Goal: Information Seeking & Learning: Check status

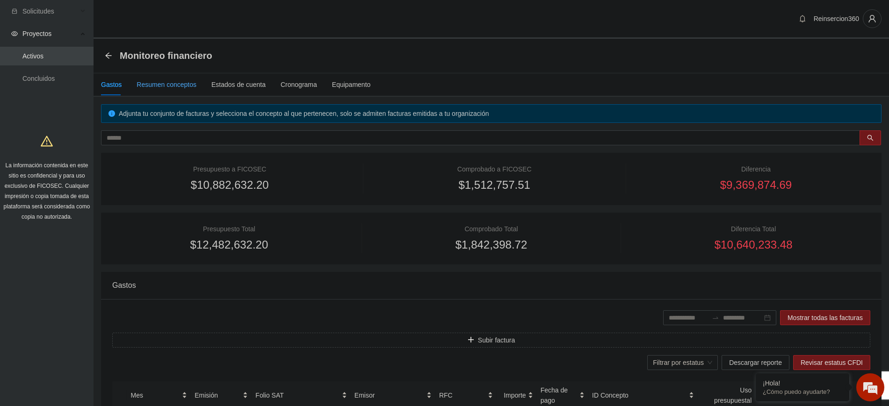
click at [166, 84] on div "Resumen conceptos" at bounding box center [167, 85] width 60 height 10
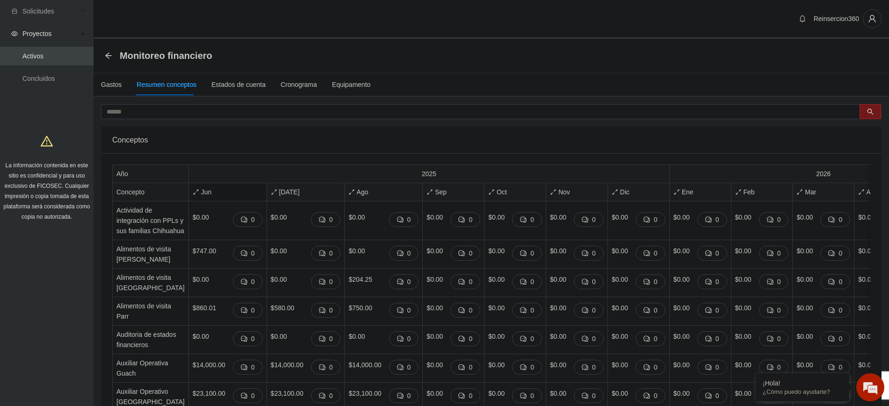
click at [193, 187] on div "Jun" at bounding box center [228, 192] width 70 height 10
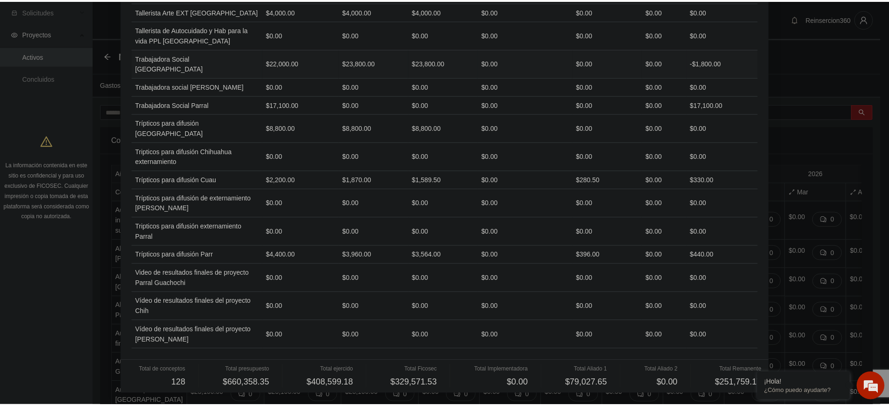
scroll to position [2248, 0]
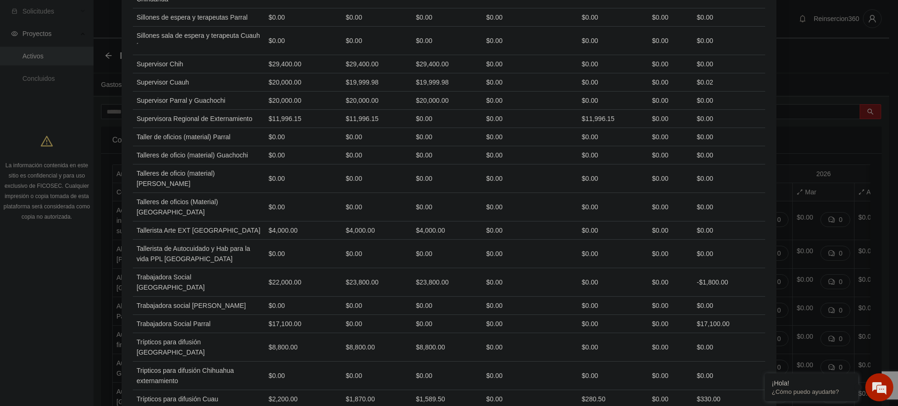
click at [791, 105] on div "Resumen de inversión: [DATE] Concepto Presupuesto Ejercido Ficosec Implementado…" at bounding box center [449, 203] width 898 height 406
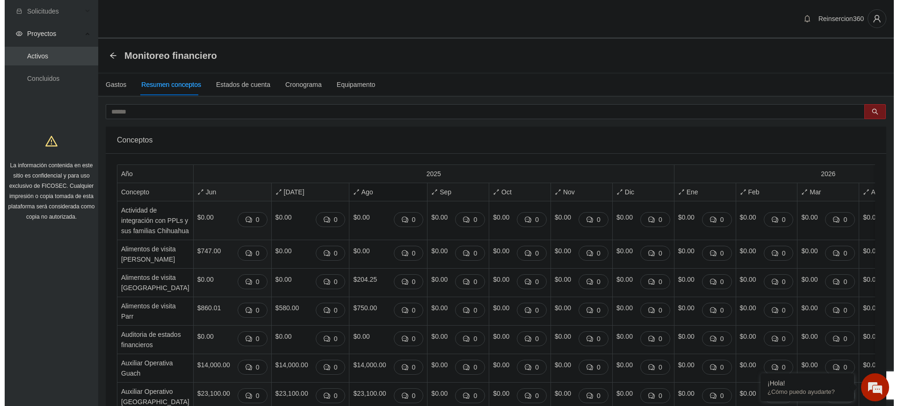
scroll to position [0, 0]
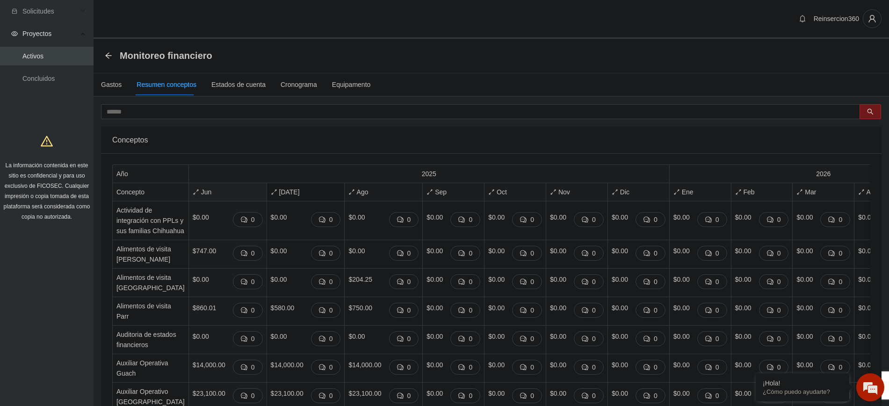
click at [271, 188] on span "[DATE]" at bounding box center [306, 192] width 70 height 10
click at [364, 195] on span "Ago" at bounding box center [383, 192] width 70 height 10
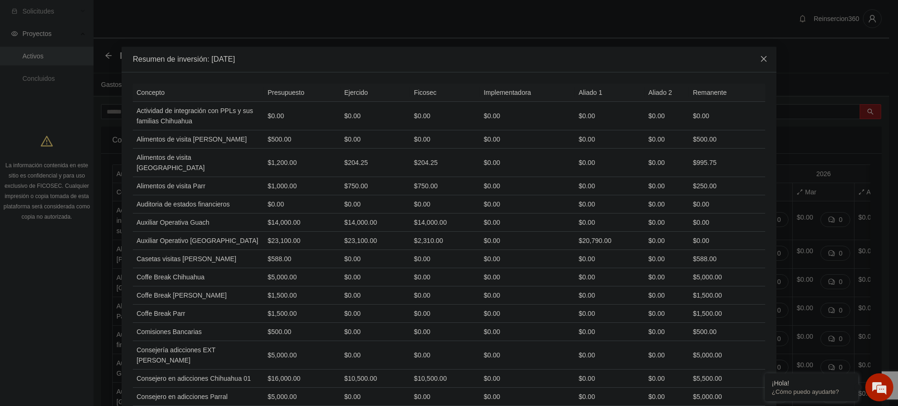
click at [760, 61] on icon "close" at bounding box center [763, 58] width 7 height 7
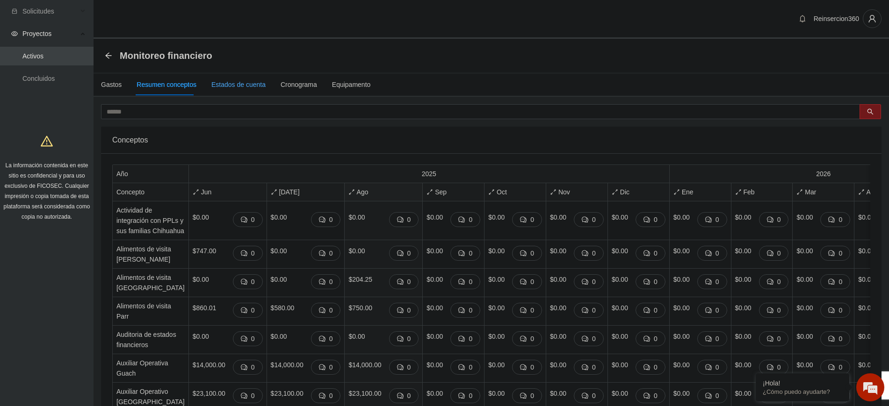
click at [245, 87] on div "Estados de cuenta" at bounding box center [238, 85] width 54 height 10
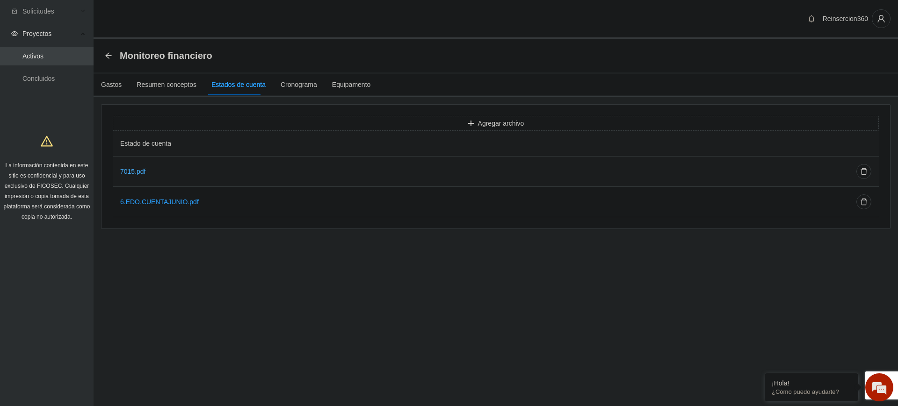
click at [124, 168] on link "7015.pdf" at bounding box center [133, 171] width 26 height 7
click at [281, 83] on div "Cronograma" at bounding box center [299, 85] width 36 height 10
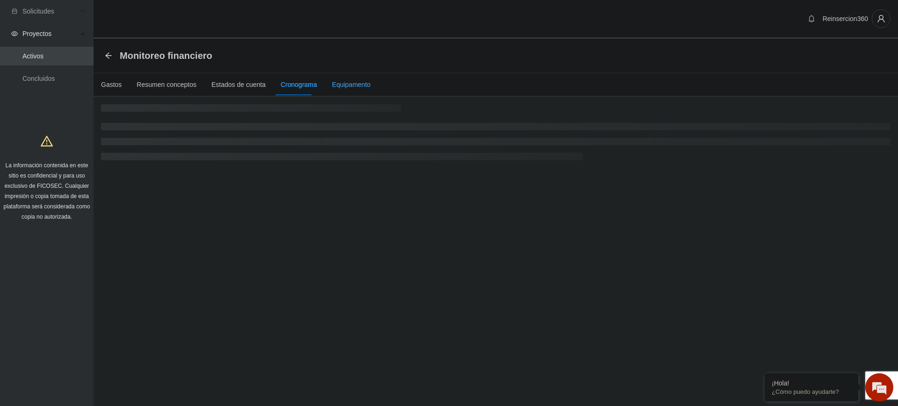
click at [349, 88] on div "Equipamento" at bounding box center [351, 85] width 39 height 10
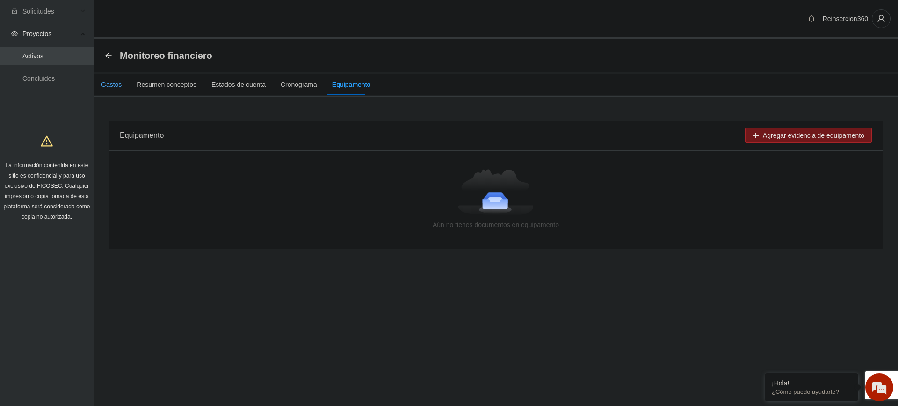
click at [108, 84] on div "Gastos" at bounding box center [111, 85] width 21 height 10
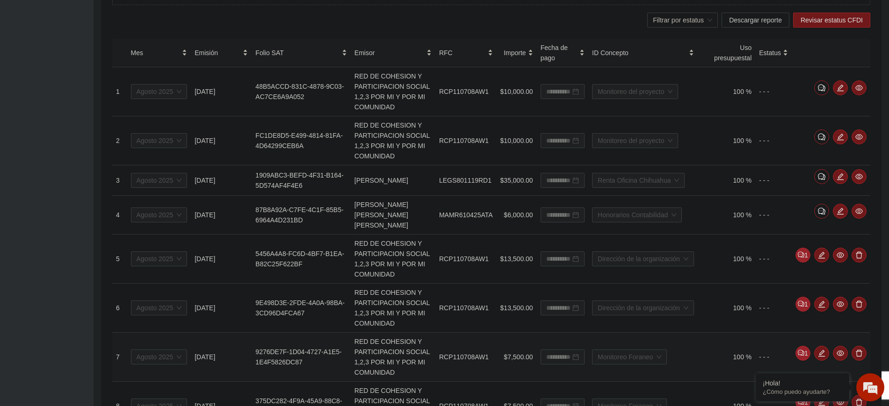
scroll to position [32, 0]
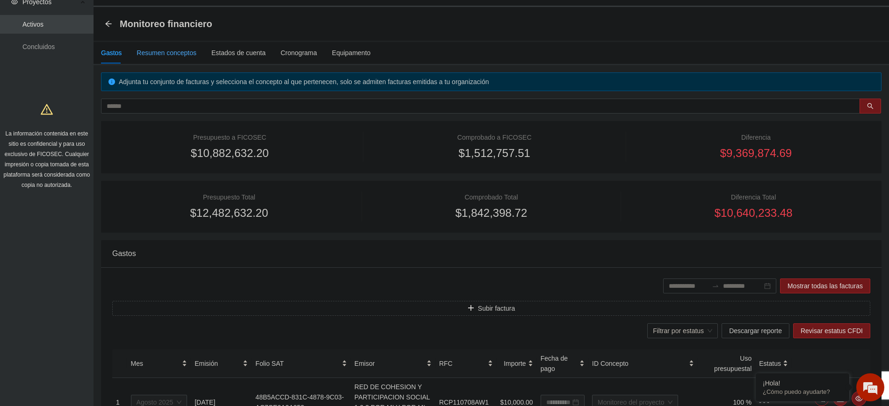
click at [184, 58] on div "Resumen conceptos" at bounding box center [167, 53] width 60 height 10
